Goal: Check status: Check status

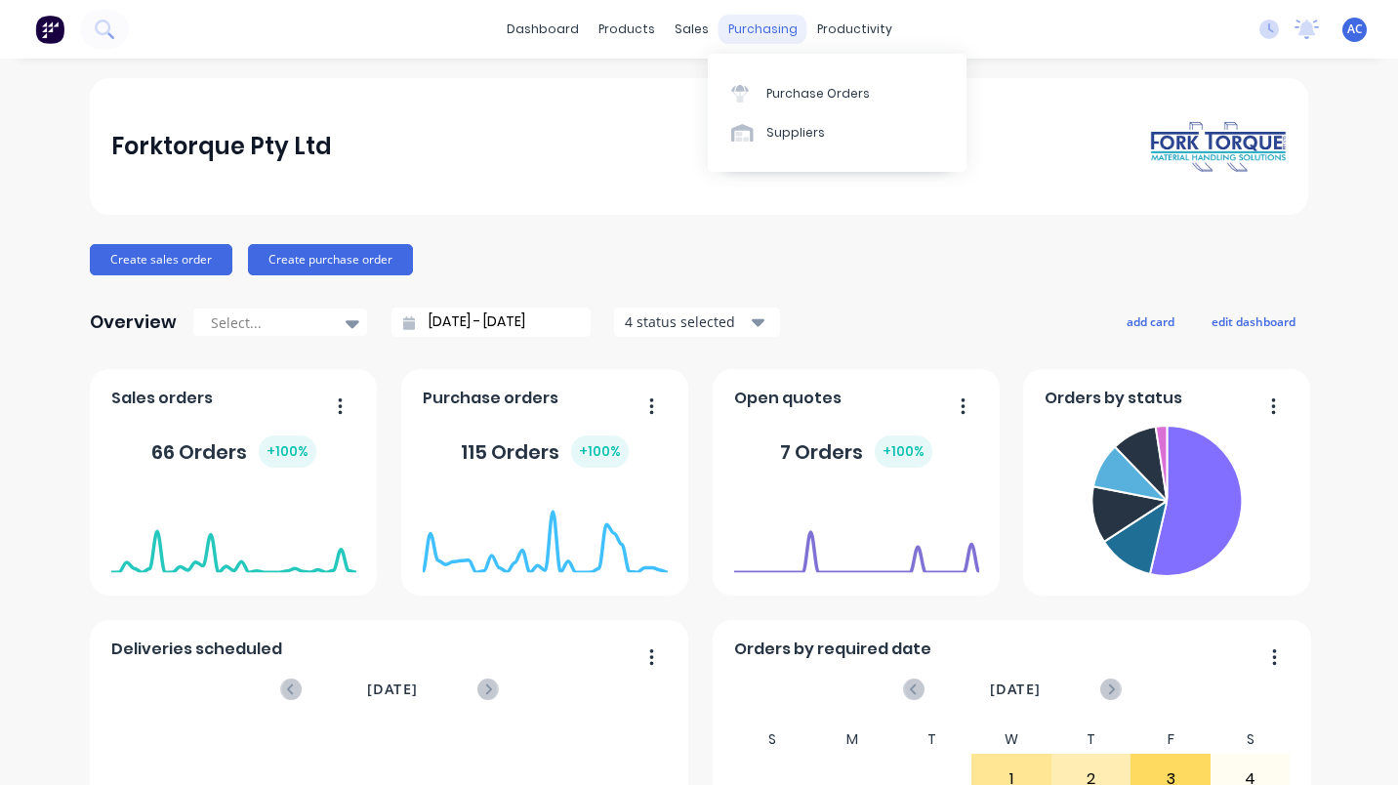
click at [729, 32] on div "purchasing" at bounding box center [763, 29] width 89 height 29
click at [800, 97] on div "Purchase Orders" at bounding box center [819, 94] width 104 height 18
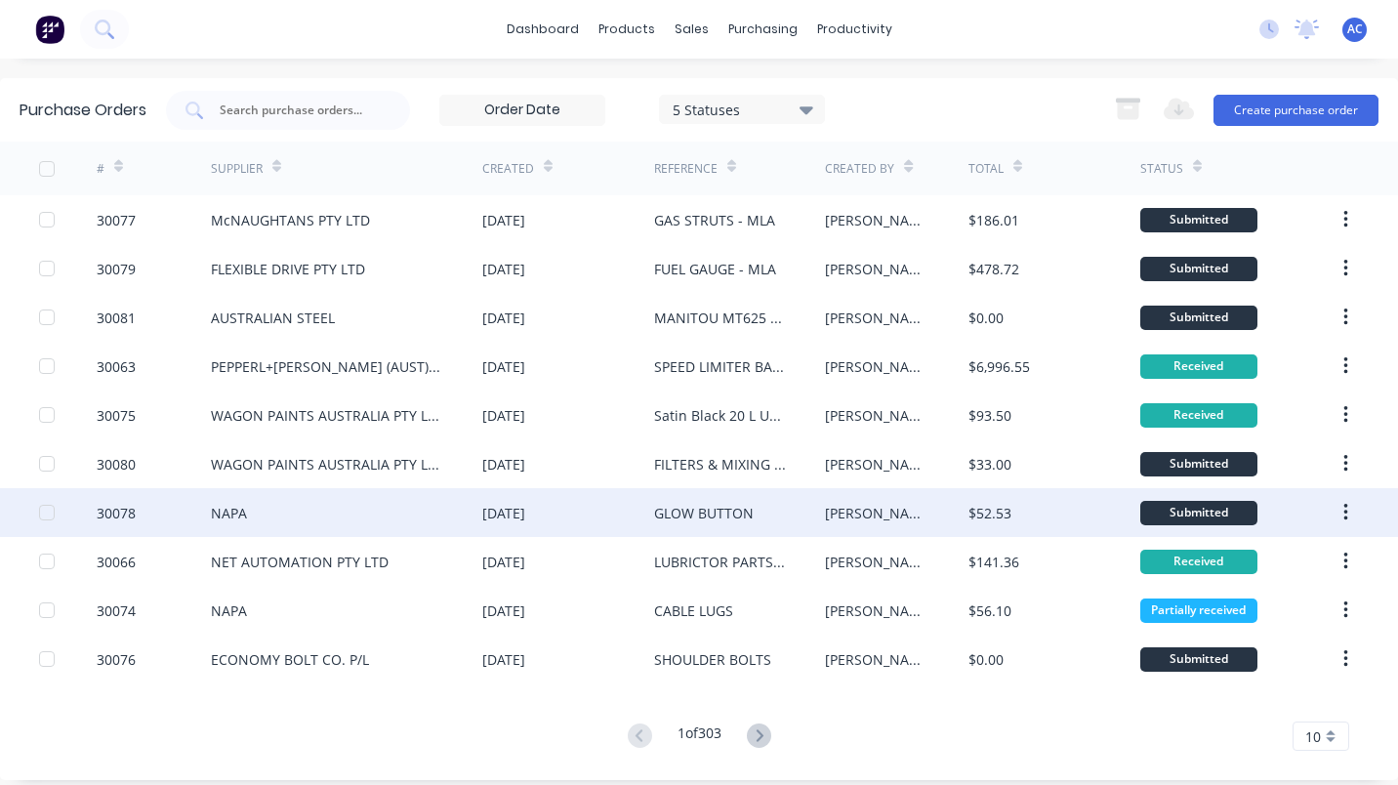
click at [214, 506] on div "NAPA" at bounding box center [229, 513] width 36 height 21
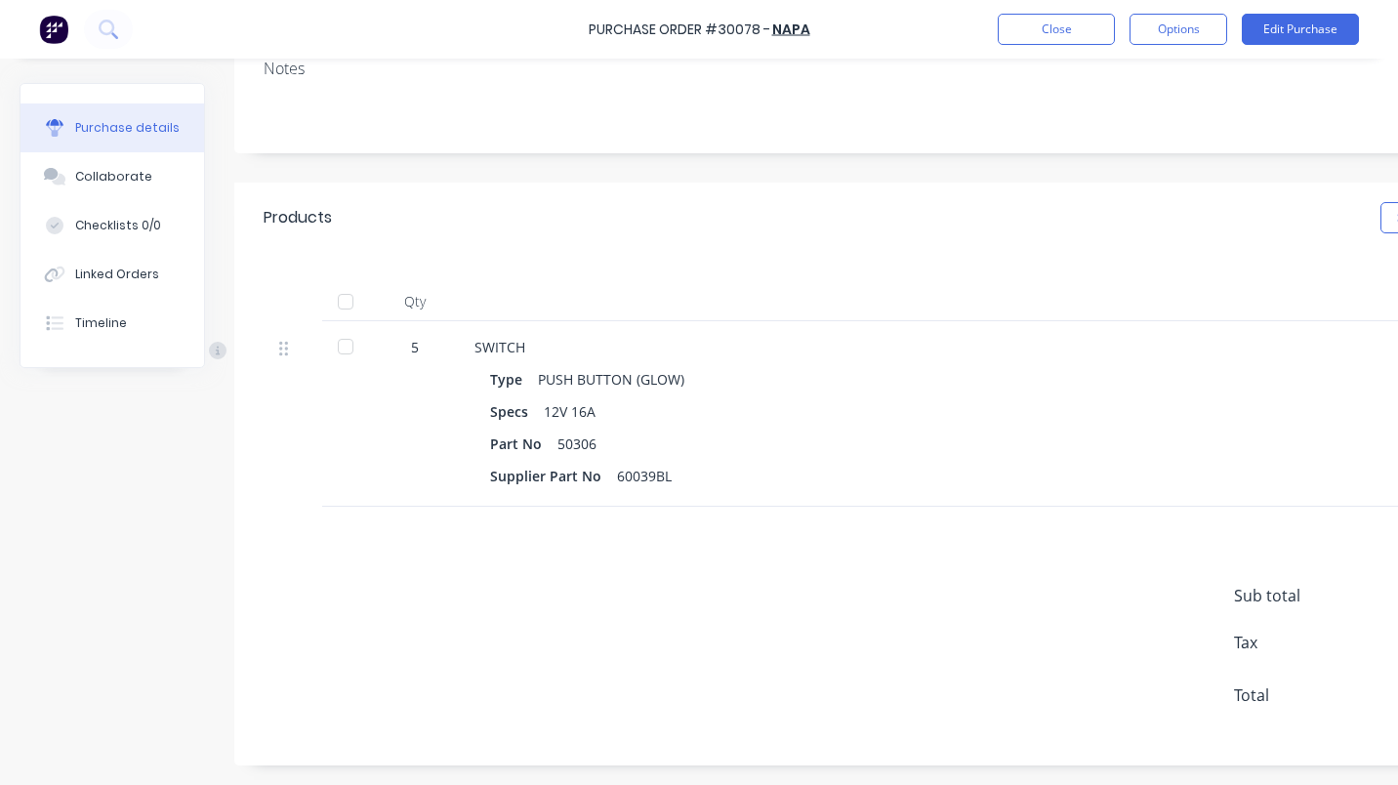
scroll to position [239, 0]
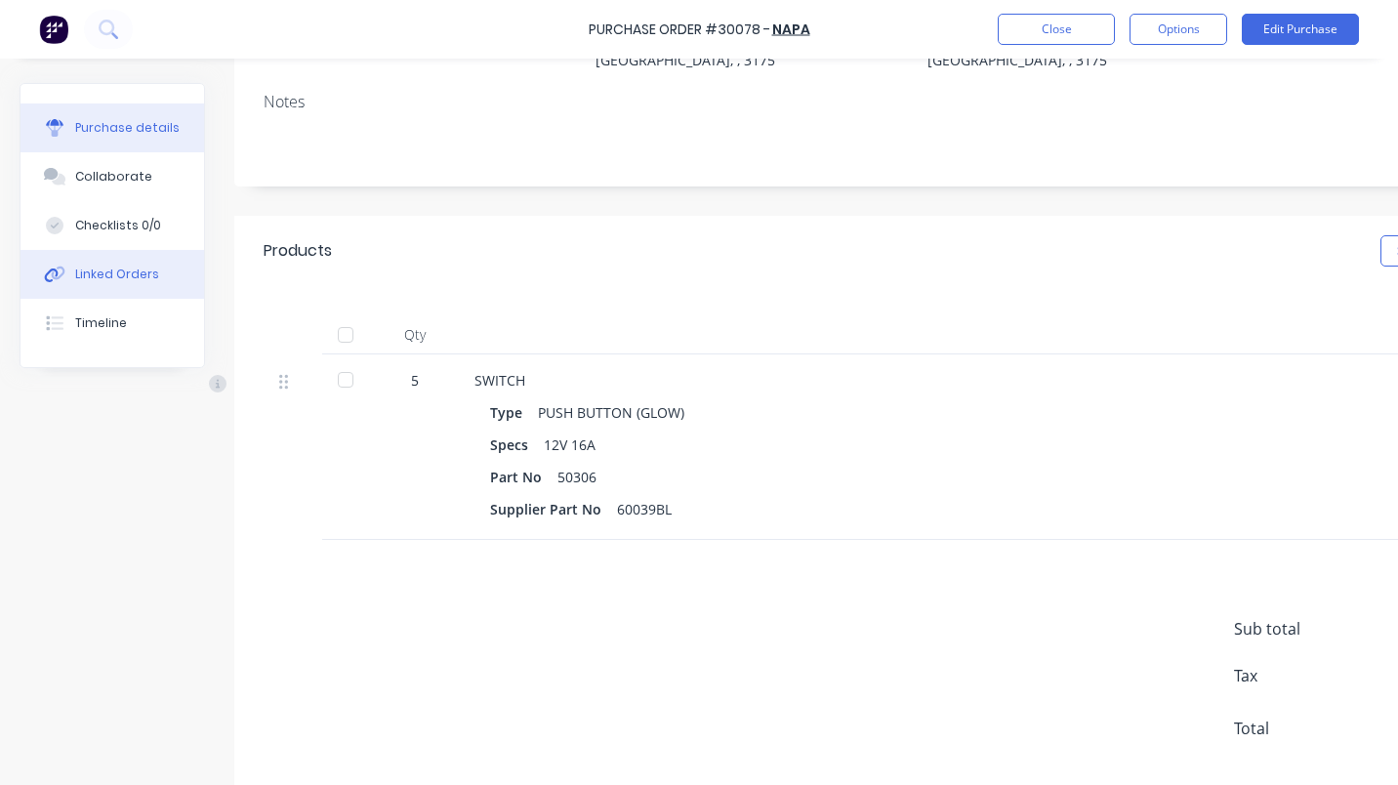
click at [125, 263] on button "Linked Orders" at bounding box center [113, 274] width 184 height 49
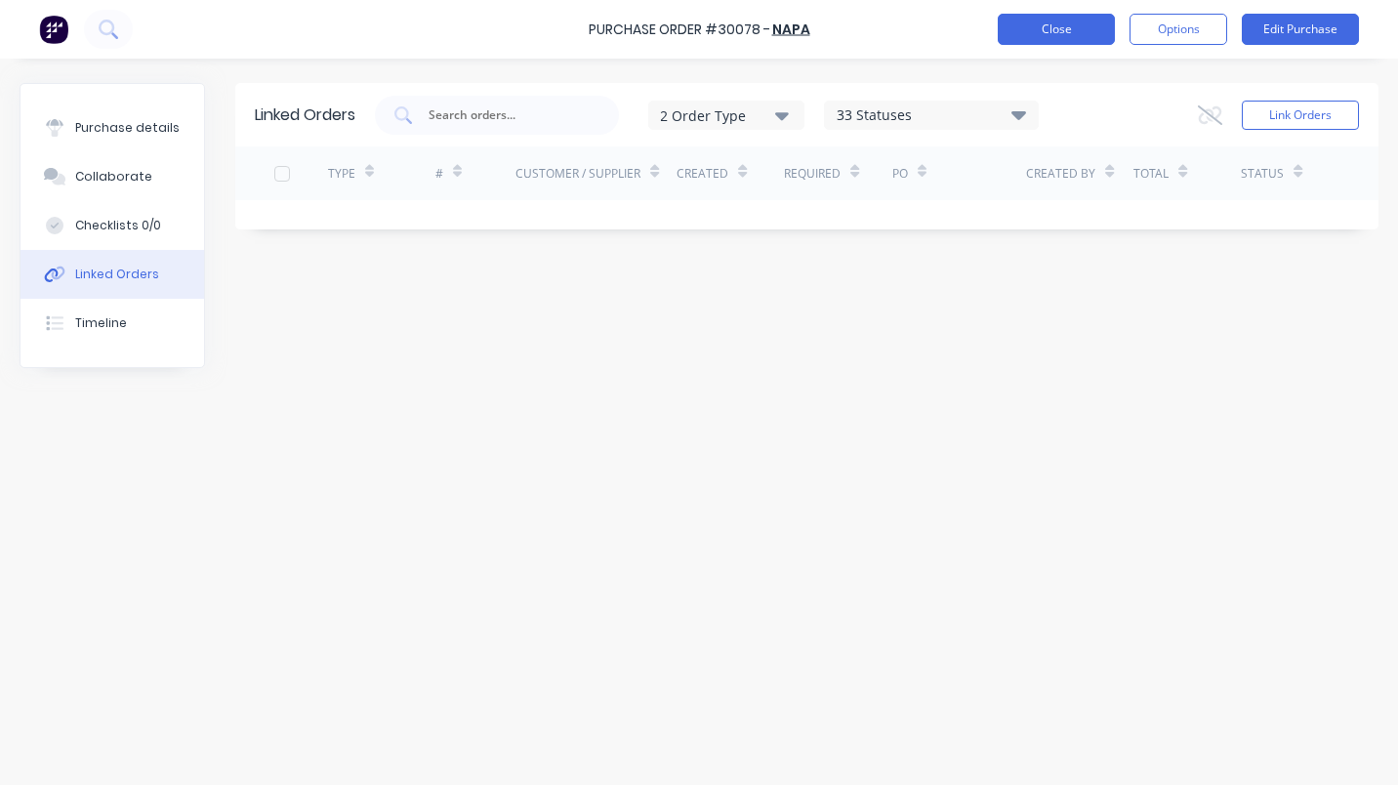
click at [1067, 27] on button "Close" at bounding box center [1056, 29] width 117 height 31
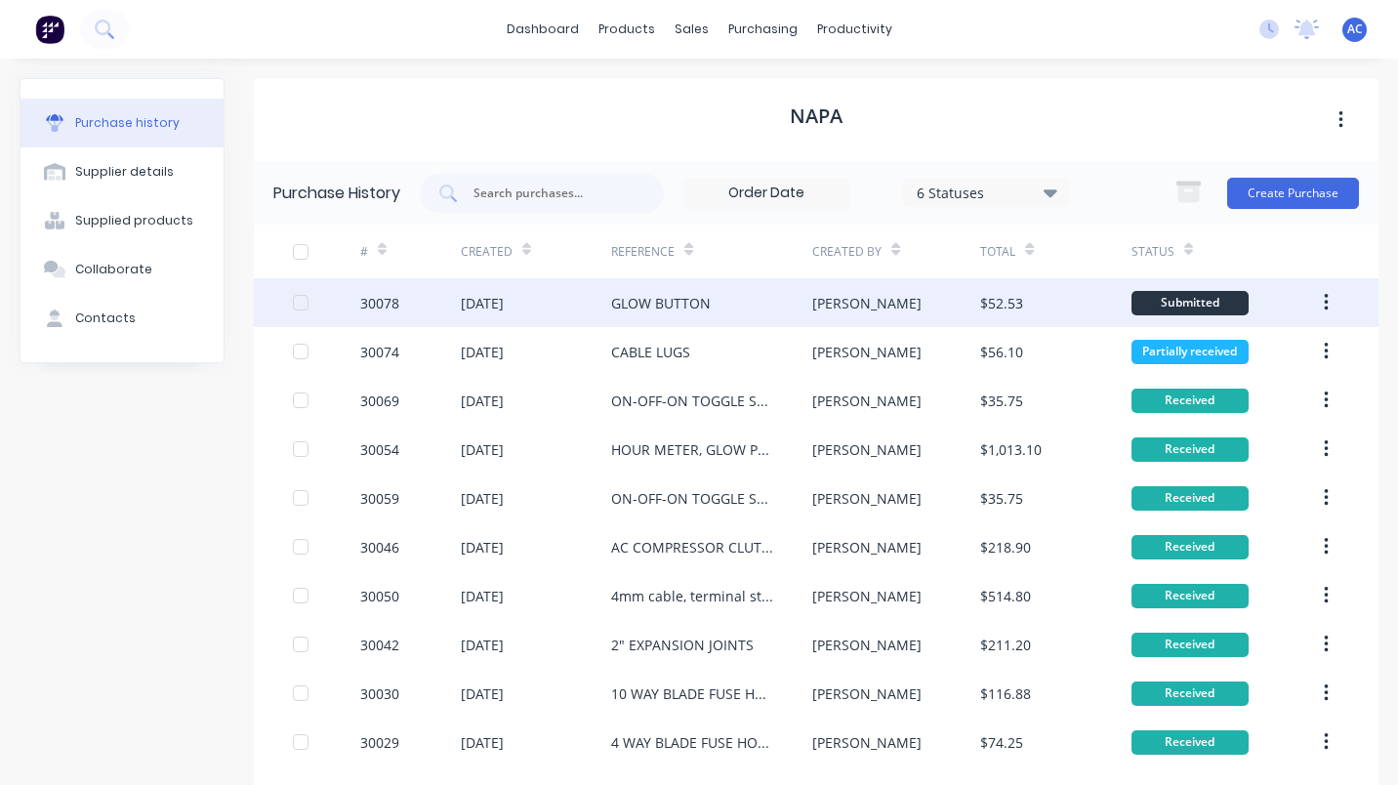
click at [504, 299] on div "[DATE]" at bounding box center [482, 303] width 43 height 21
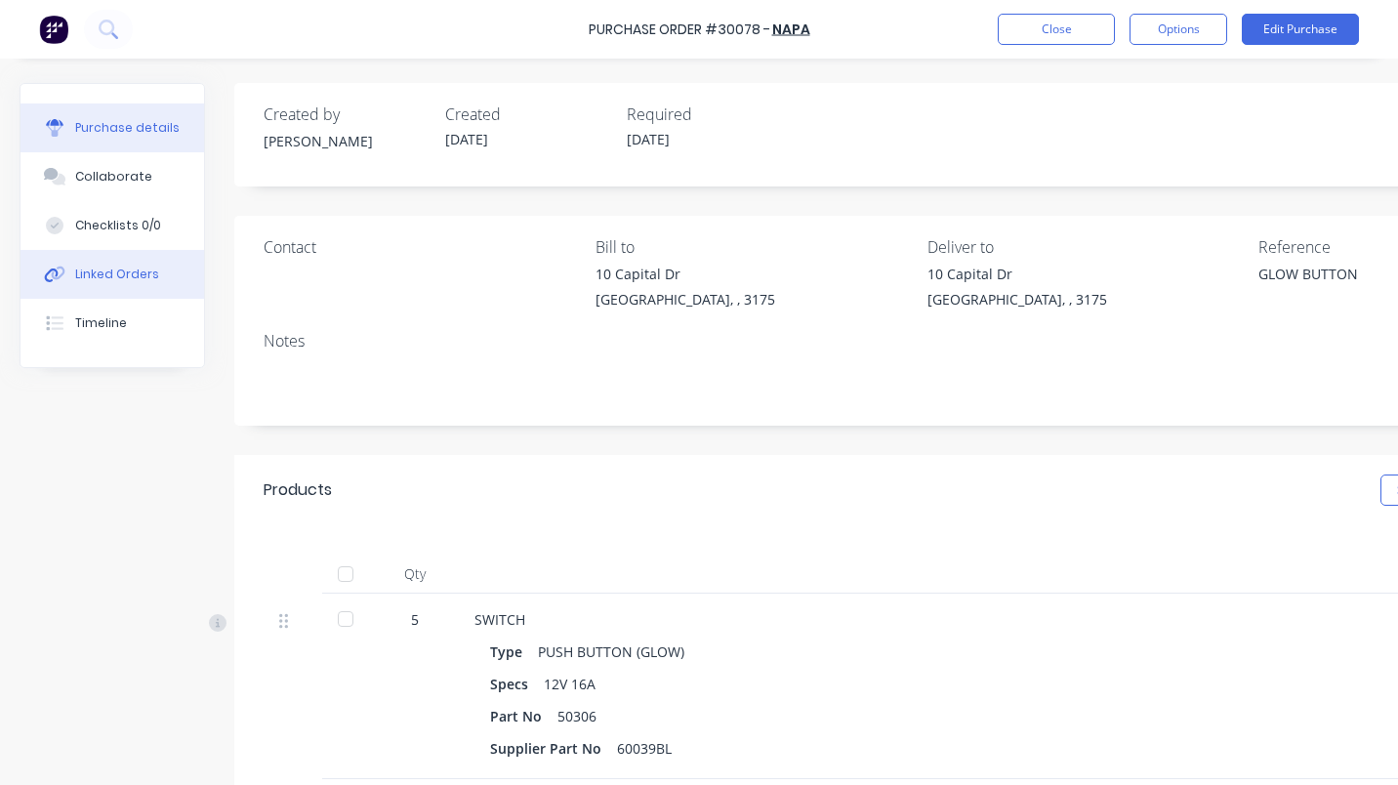
click at [118, 265] on button "Linked Orders" at bounding box center [113, 274] width 184 height 49
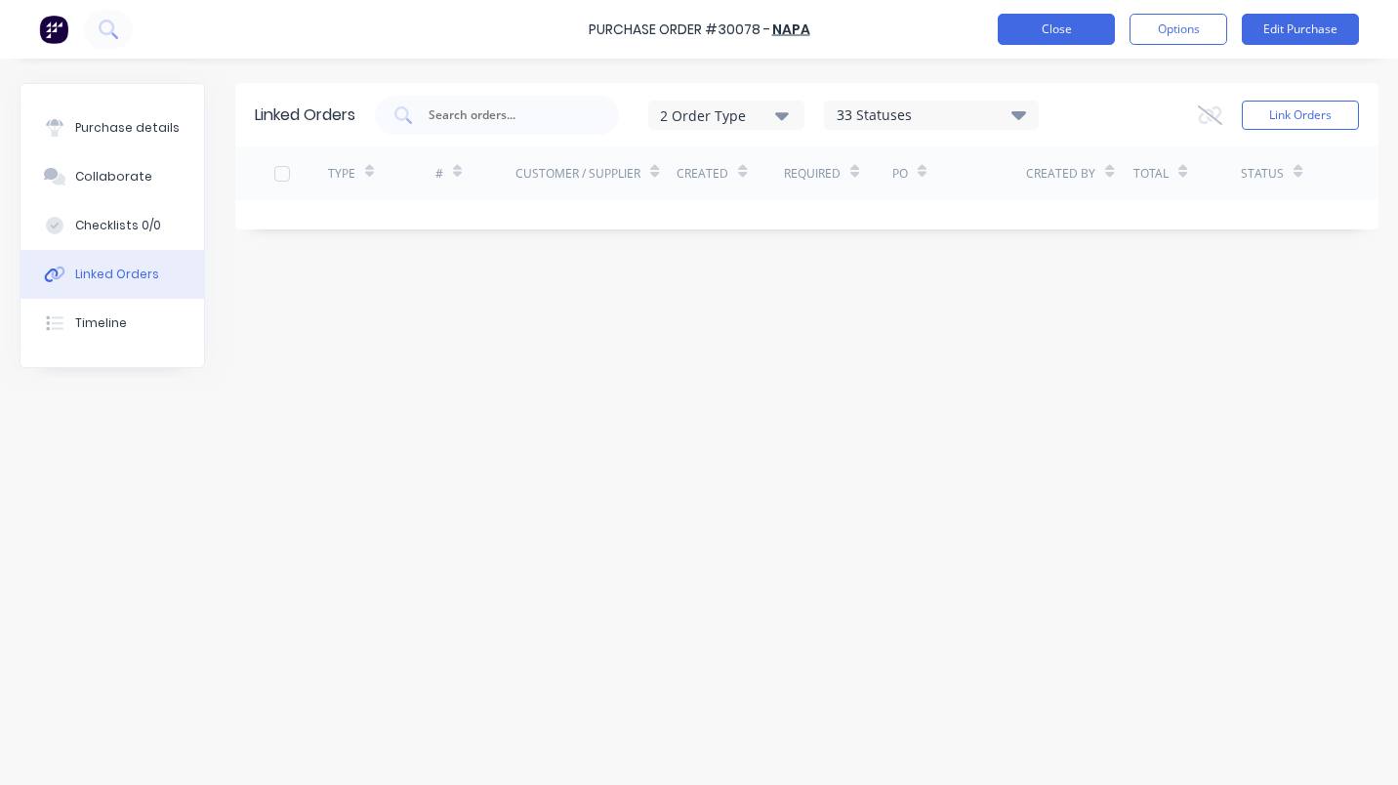
click at [1067, 23] on button "Close" at bounding box center [1056, 29] width 117 height 31
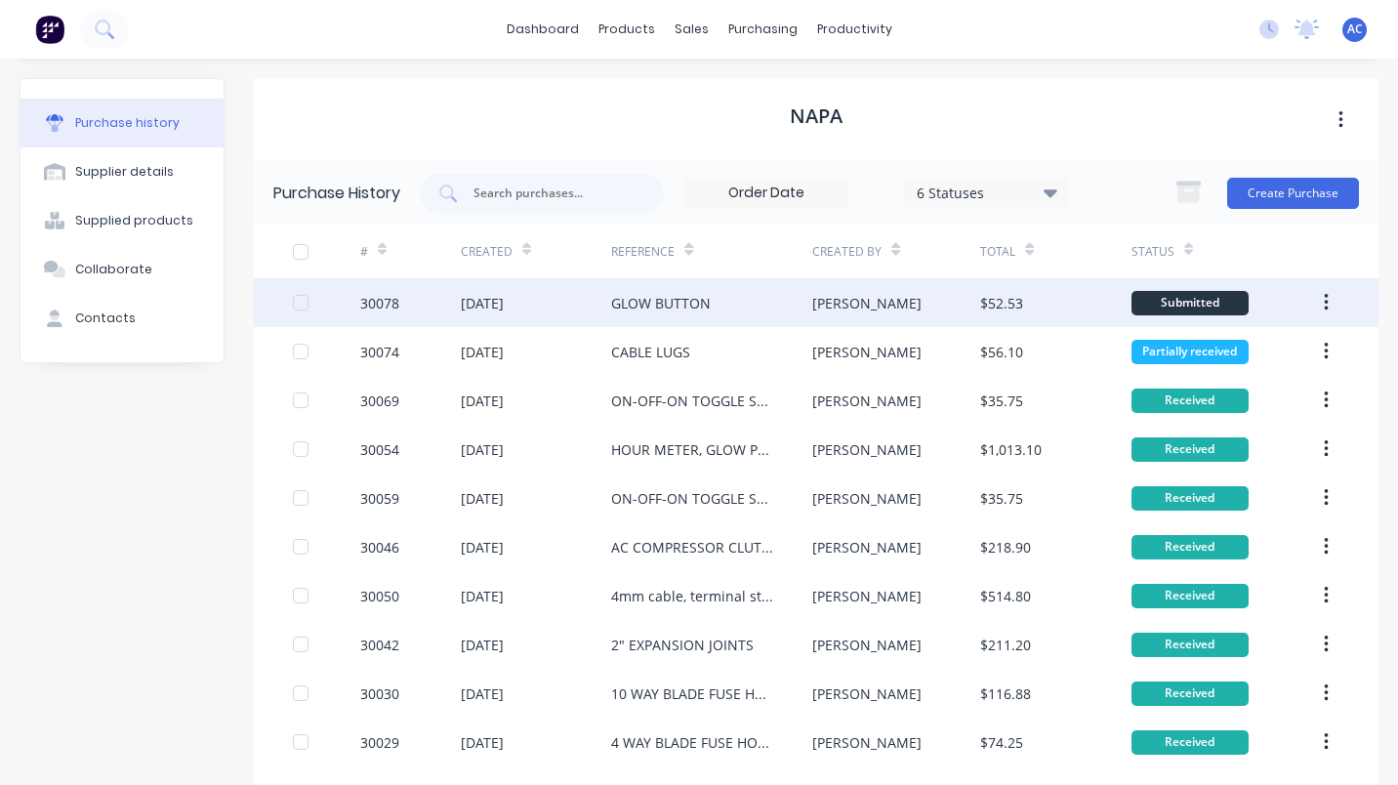
click at [438, 291] on div "30078" at bounding box center [410, 302] width 101 height 49
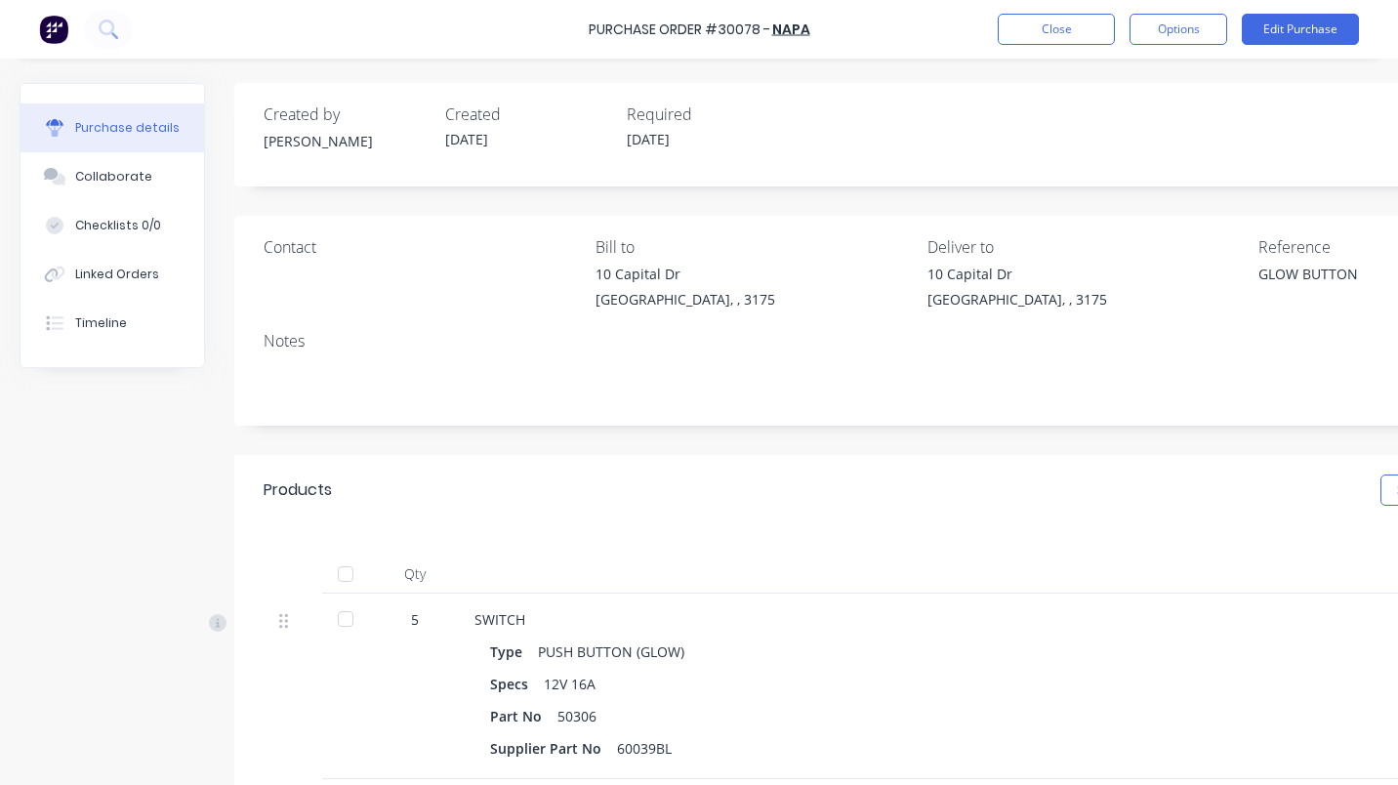
click at [344, 613] on div at bounding box center [345, 619] width 39 height 39
click at [1063, 26] on button "Close" at bounding box center [1056, 29] width 117 height 31
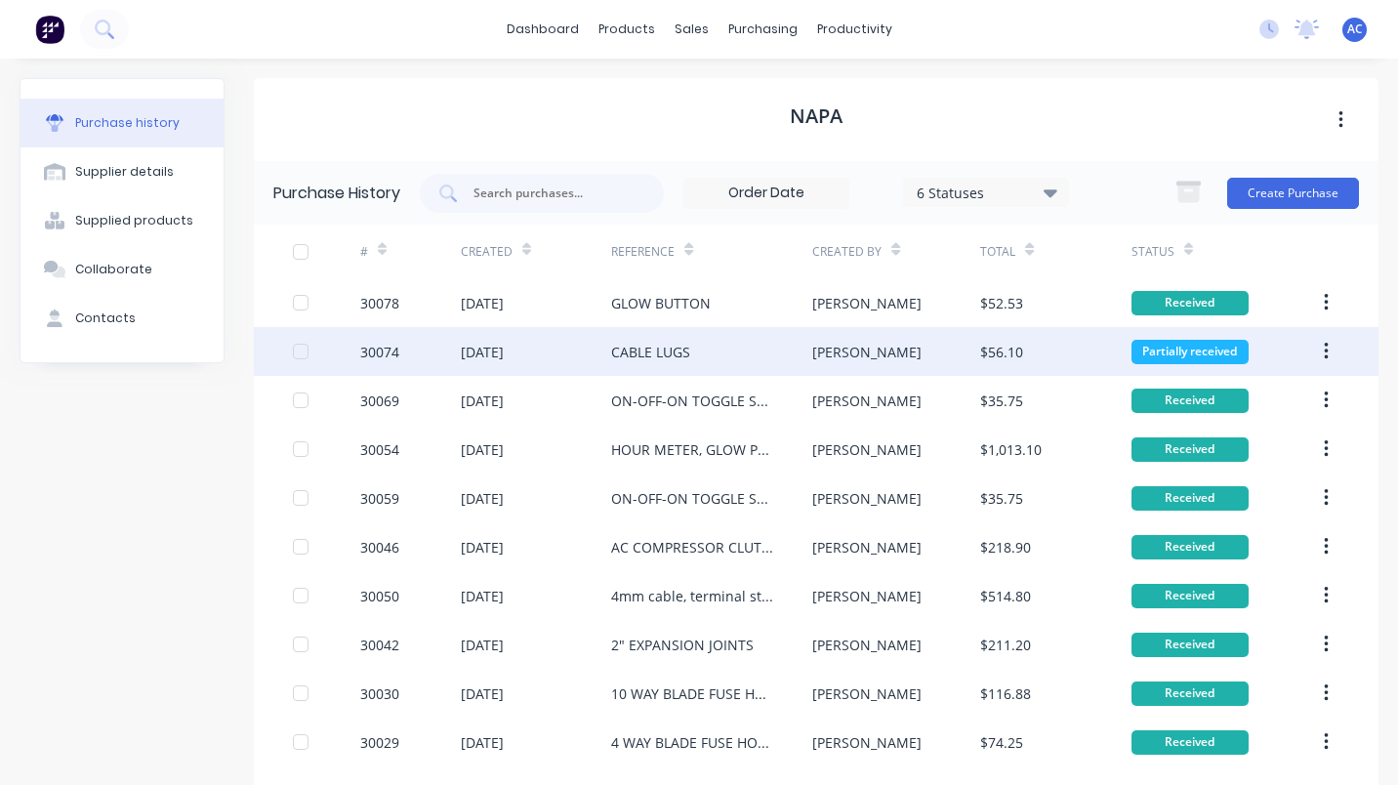
click at [391, 347] on div "30074" at bounding box center [379, 352] width 39 height 21
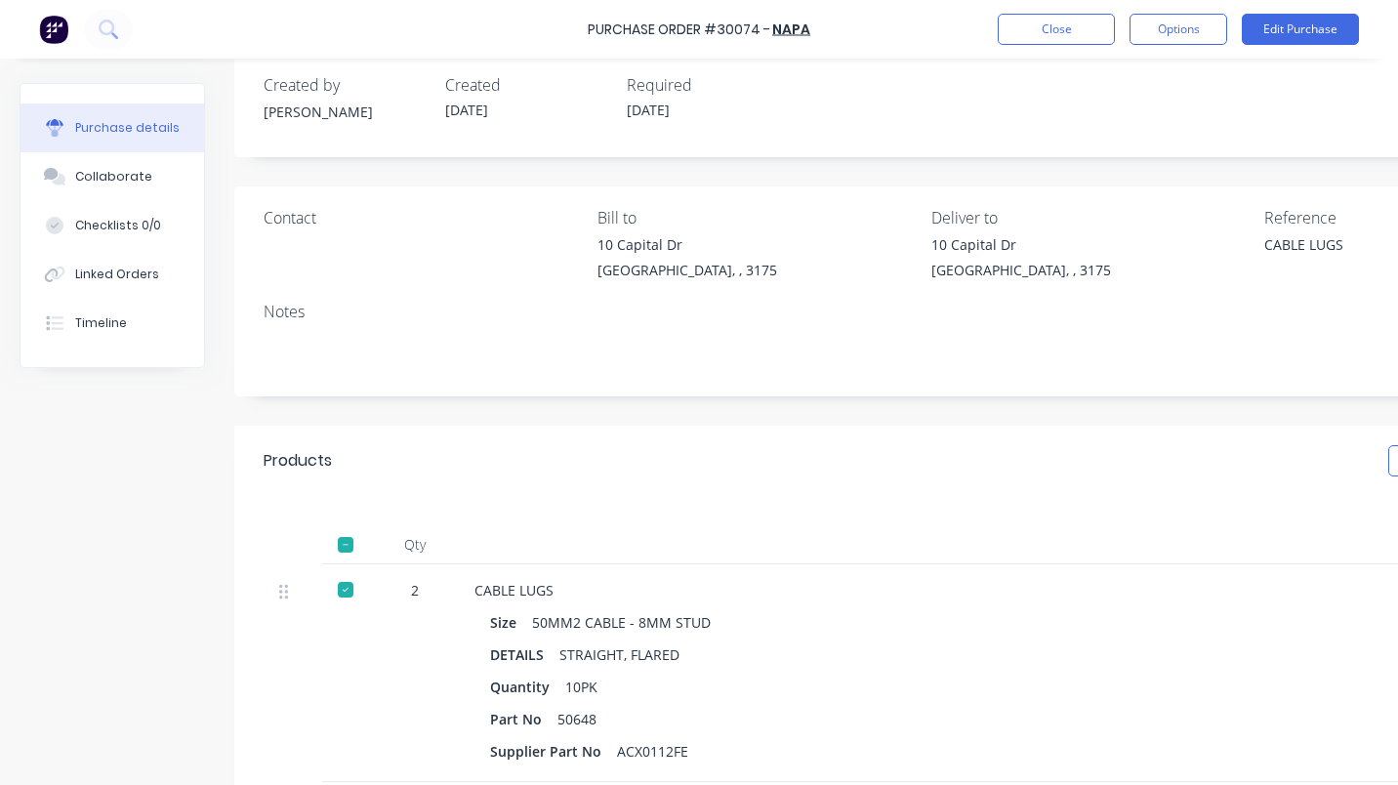
scroll to position [277, 0]
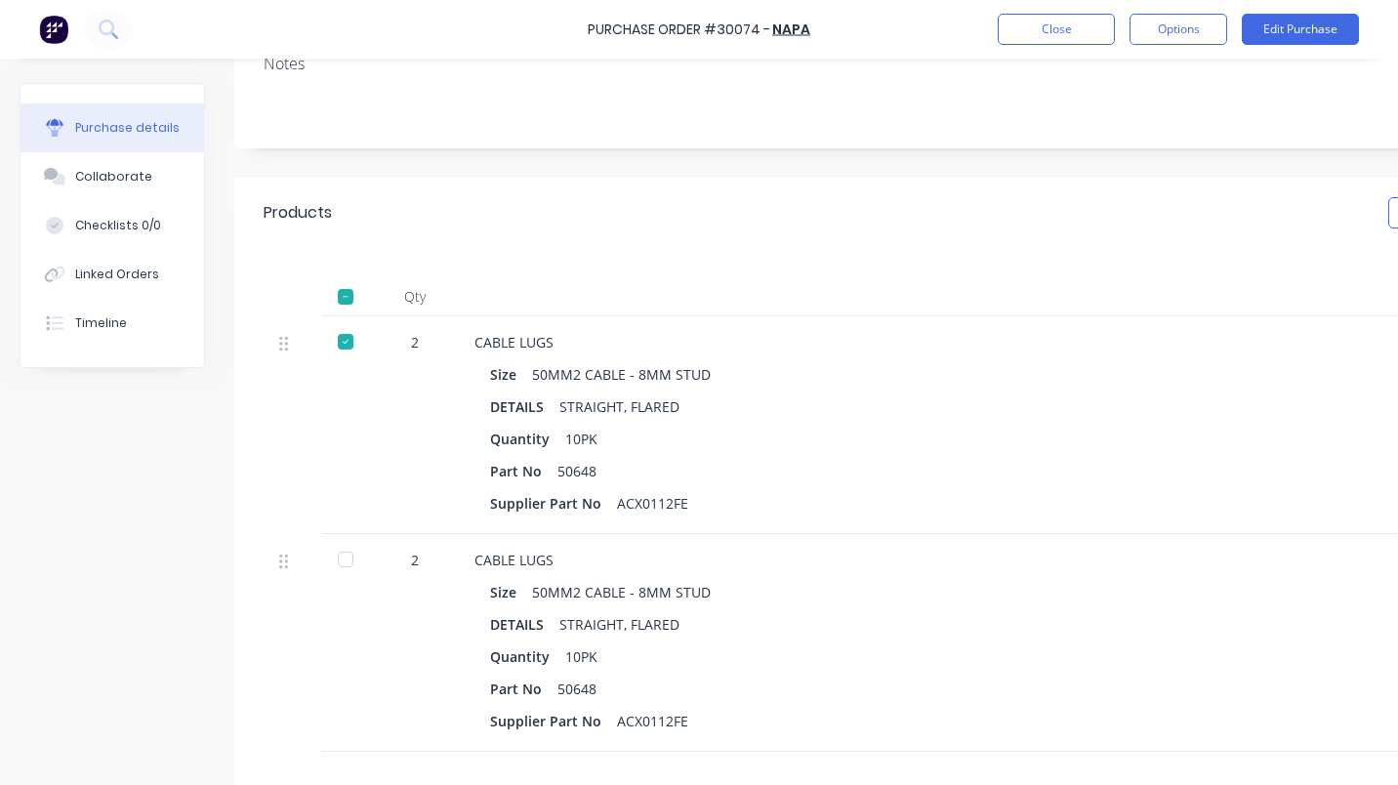
click at [345, 557] on div at bounding box center [345, 559] width 39 height 39
type textarea "x"
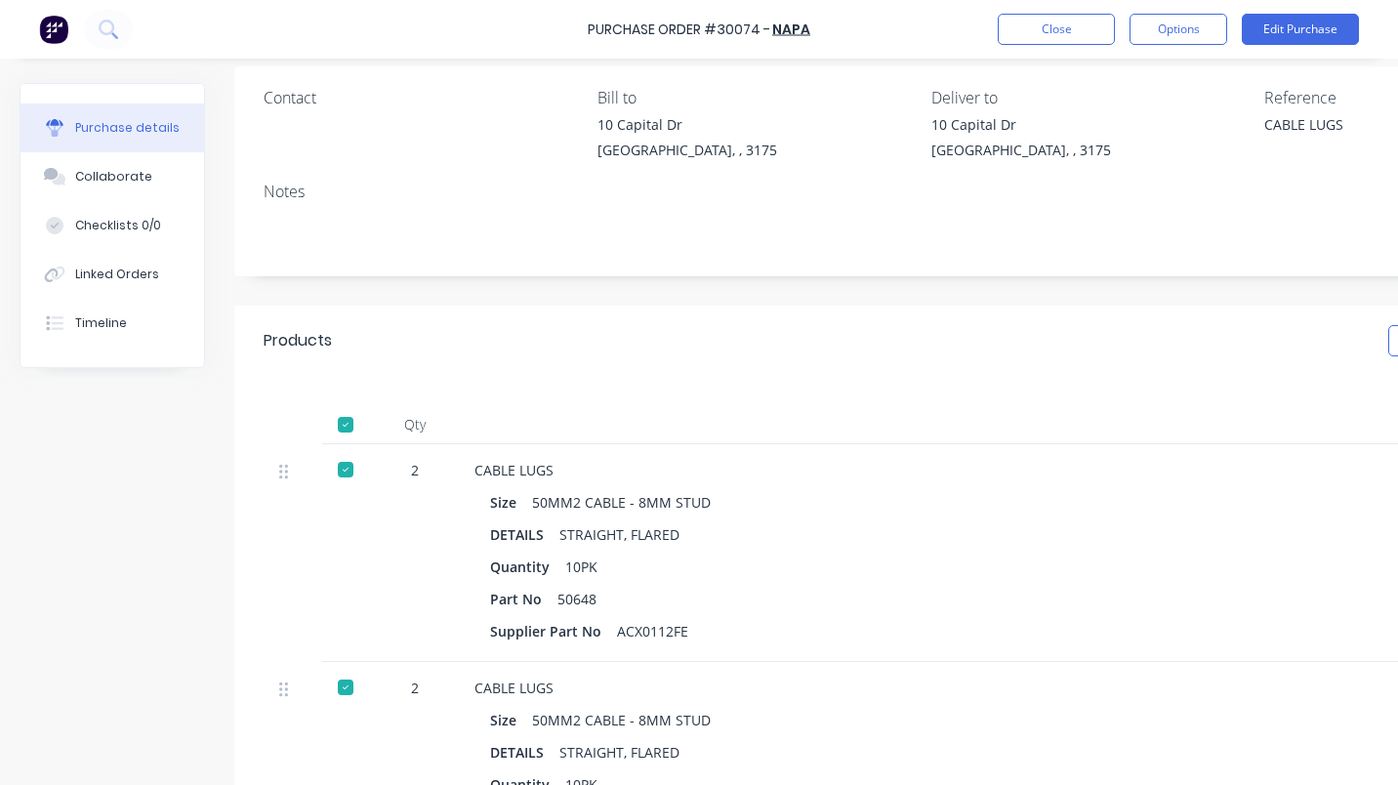
scroll to position [148, 0]
click at [1071, 34] on button "Close" at bounding box center [1056, 29] width 117 height 31
